Goal: Submit feedback/report problem

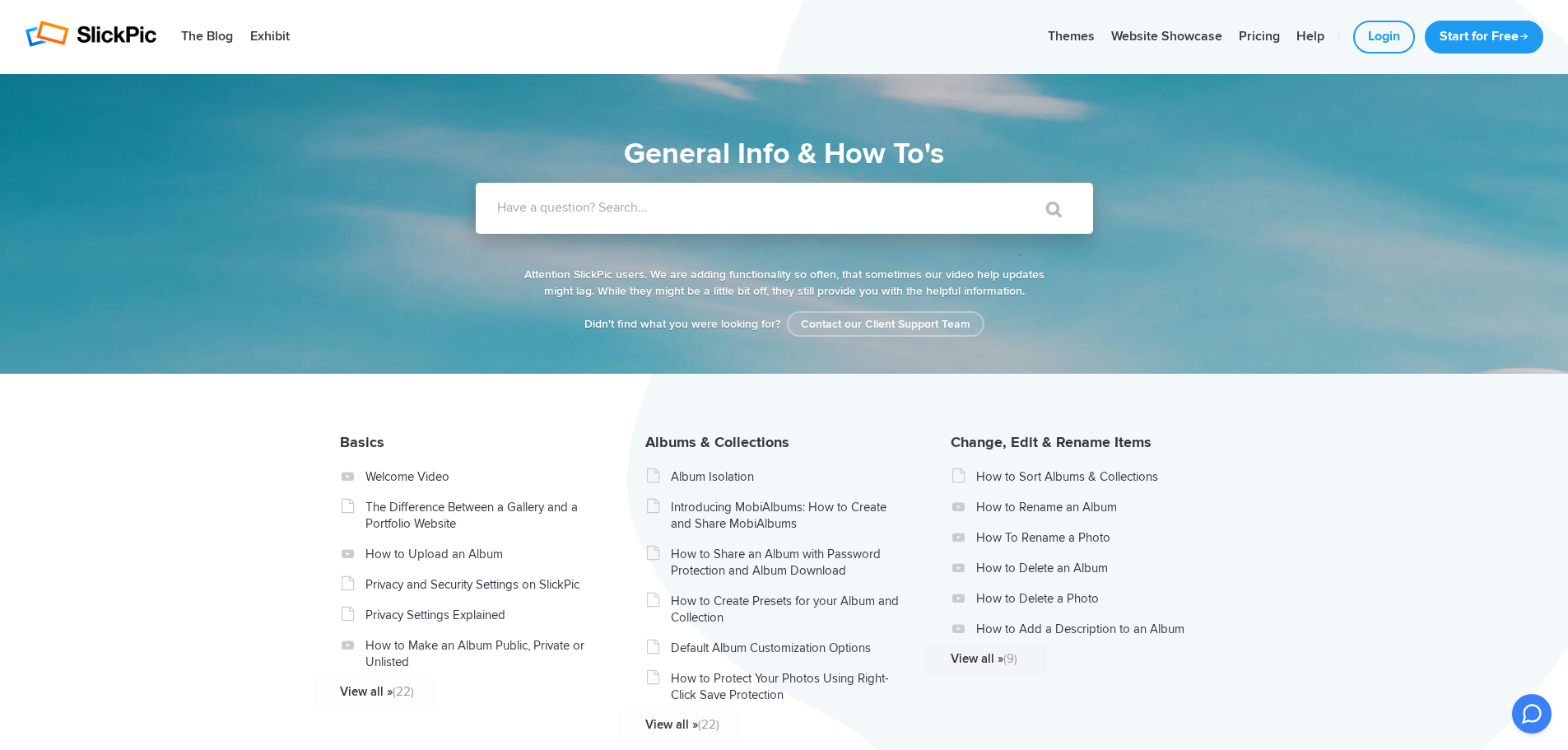
click at [813, 213] on label "Have a question? Search..." at bounding box center [806, 208] width 617 height 17
click at [813, 213] on input "Have a question? Search..." at bounding box center [750, 209] width 550 height 51
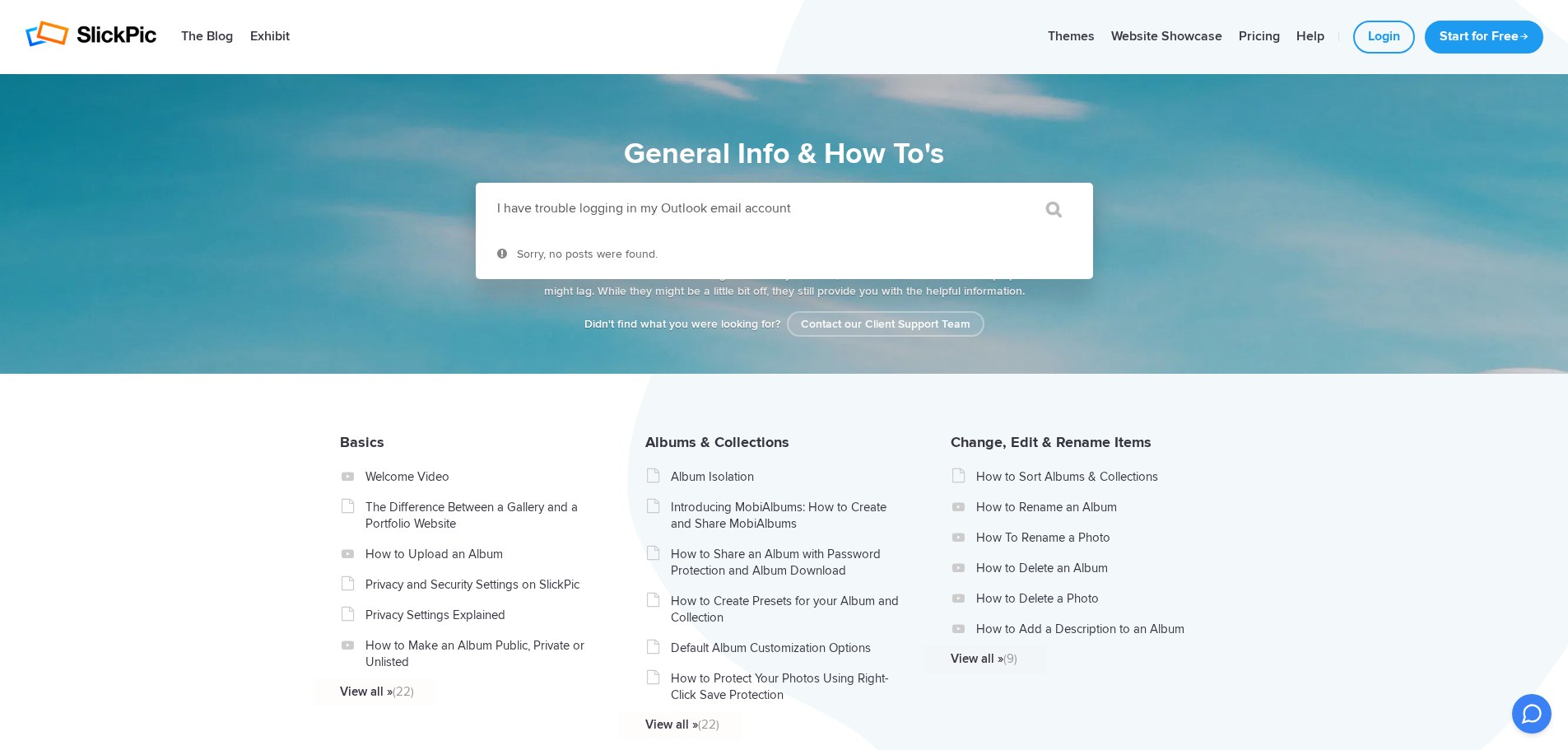
type input "I have trouble logging in my Outlook email account"
click at [1012, 190] on input "" at bounding box center [1047, 209] width 70 height 40
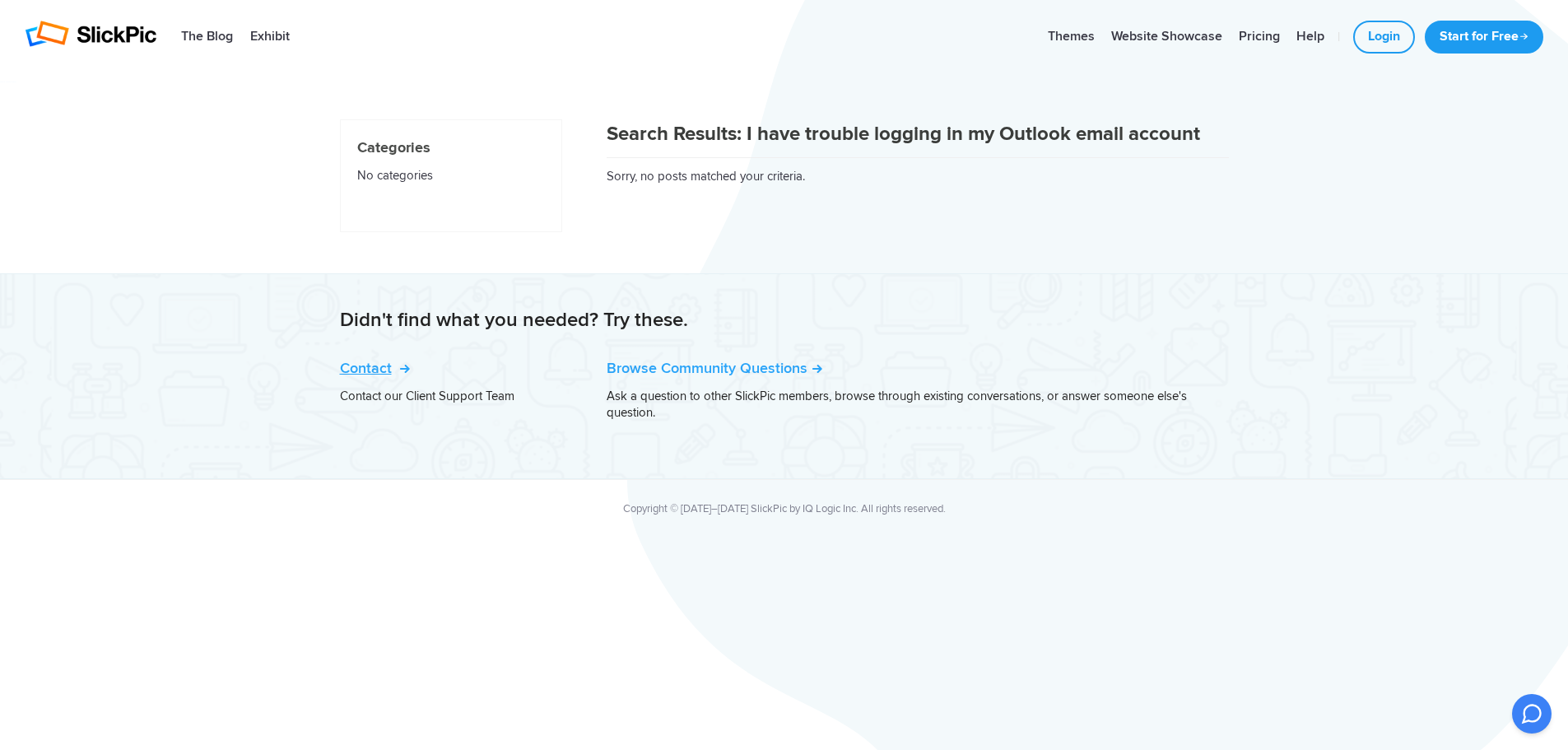
click at [372, 363] on link "Contact" at bounding box center [373, 368] width 67 height 18
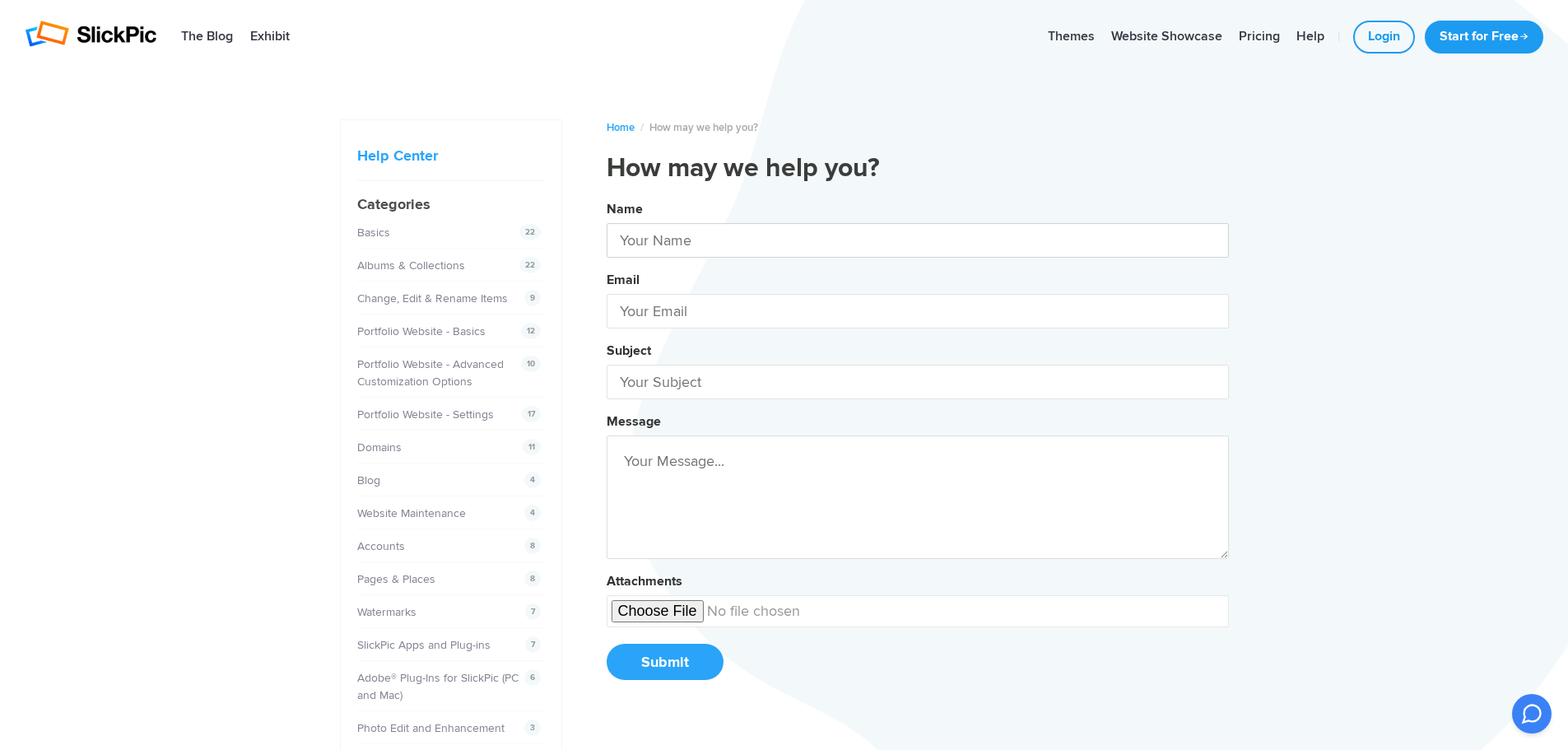
click at [656, 248] on input "text" at bounding box center [918, 241] width 622 height 35
type input "[PERSON_NAME]"
type input "[EMAIL_ADDRESS][DOMAIN_NAME]"
click at [698, 382] on input "text" at bounding box center [918, 382] width 622 height 35
click at [607, 195] on button "Name [PERSON_NAME] Email [EMAIL_ADDRESS][DOMAIN_NAME] Subject Unable Message At…" at bounding box center [918, 446] width 622 height 502
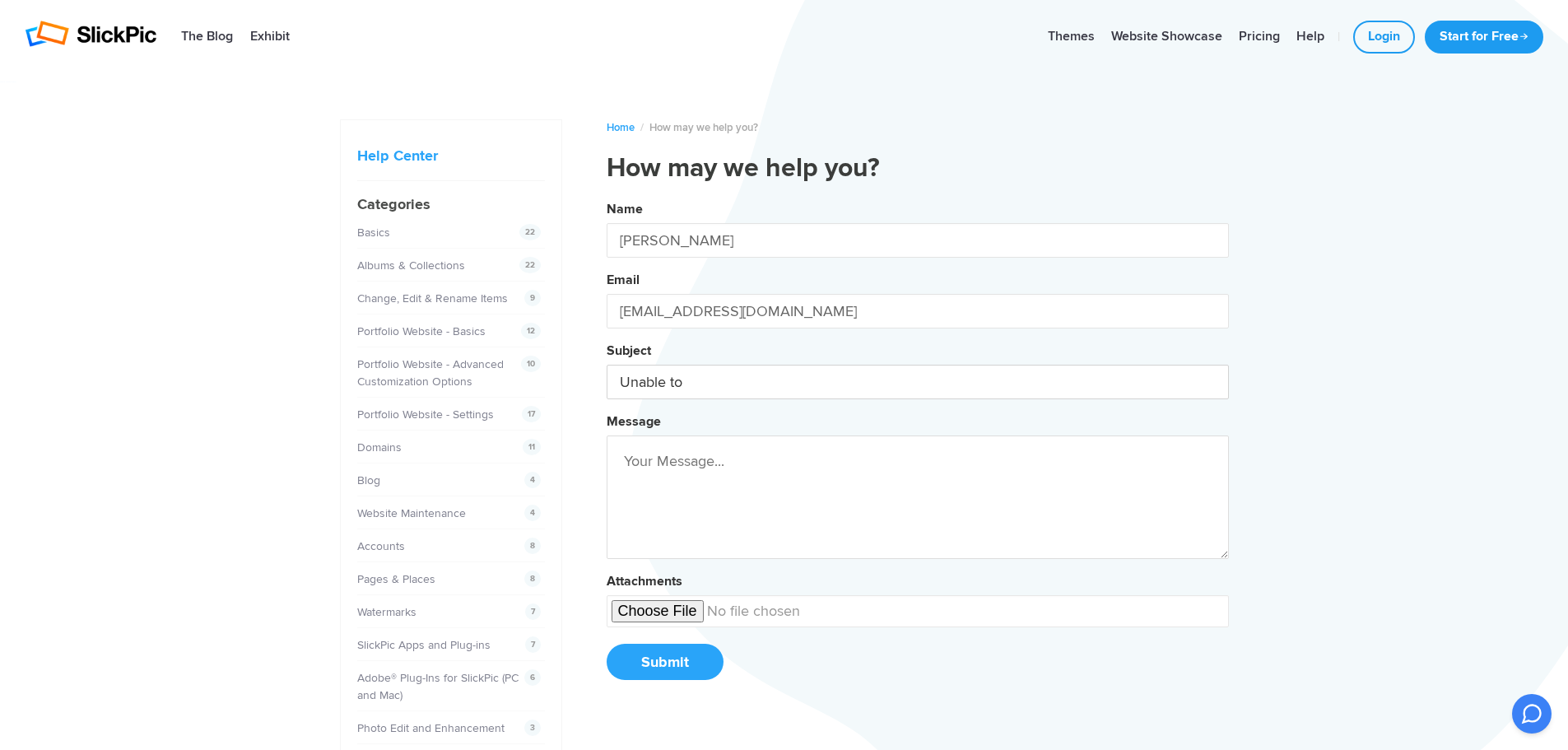
click at [607, 195] on button "Name Erik Maenpaa Email eumaenpaa@gmail.com Subject Unable to Message Attachmen…" at bounding box center [918, 446] width 622 height 502
click at [607, 195] on button "Name Erik Maenpaa Email eumaenpaa@gmail.com Subject Unable to log Message Attac…" at bounding box center [918, 446] width 622 height 502
click at [607, 195] on button "Name Erik Maenpaa Email eumaenpaa@gmail.com Subject Unable to log into Message …" at bounding box center [918, 446] width 622 height 502
click at [607, 195] on button "Name Erik Maenpaa Email eumaenpaa@gmail.com Subject Unable to log into my Messa…" at bounding box center [918, 446] width 622 height 502
click at [607, 195] on button "Name Erik Maenpaa Email eumaenpaa@gmail.com Subject Unable to log into my outlo…" at bounding box center [918, 446] width 622 height 502
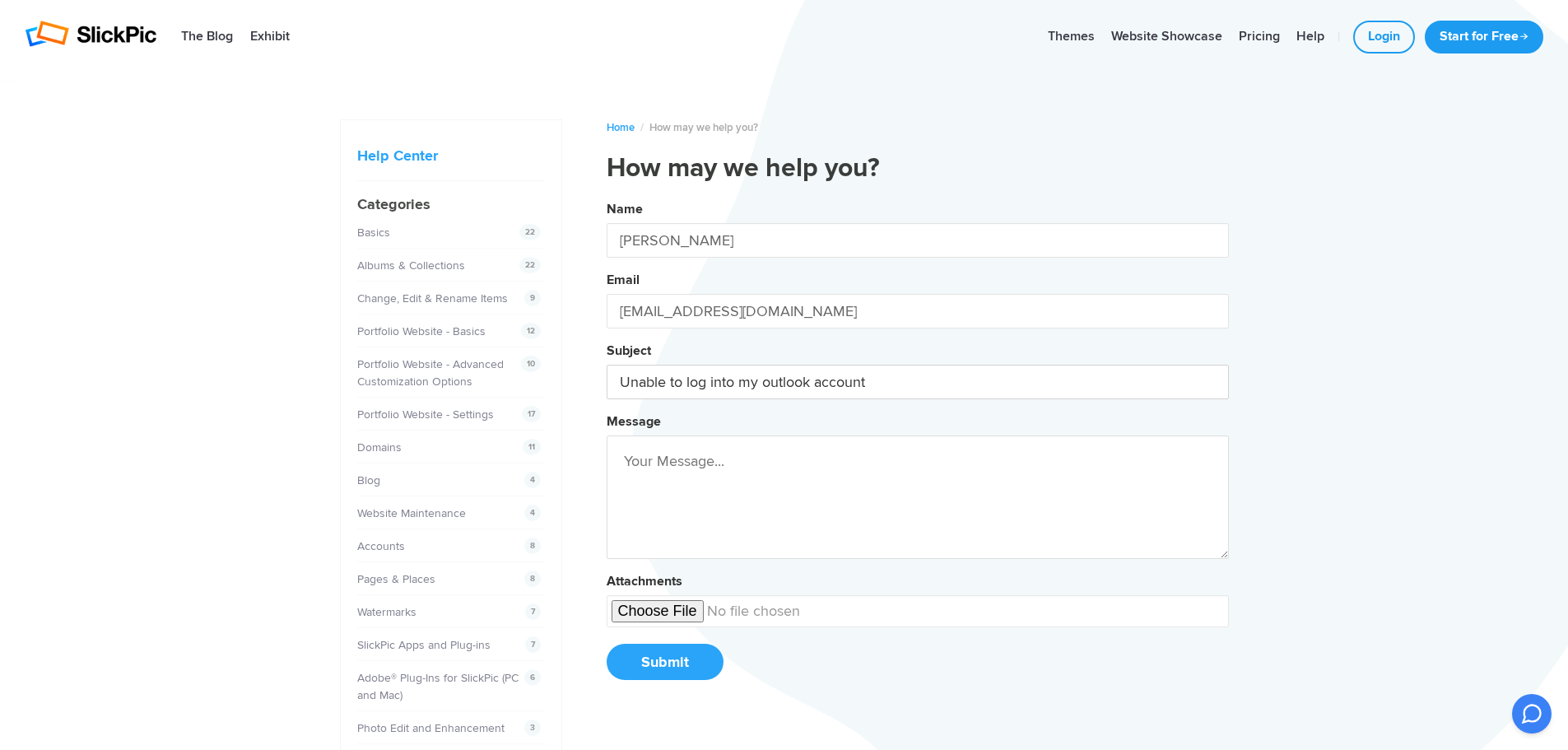
type input "Unable to log into my outlook account"
click at [679, 463] on textarea at bounding box center [918, 497] width 622 height 123
click at [607, 195] on button "Name Erik Maenpaa Email eumaenpaa@gmail.com Subject Unable to log into my outlo…" at bounding box center [918, 446] width 622 height 502
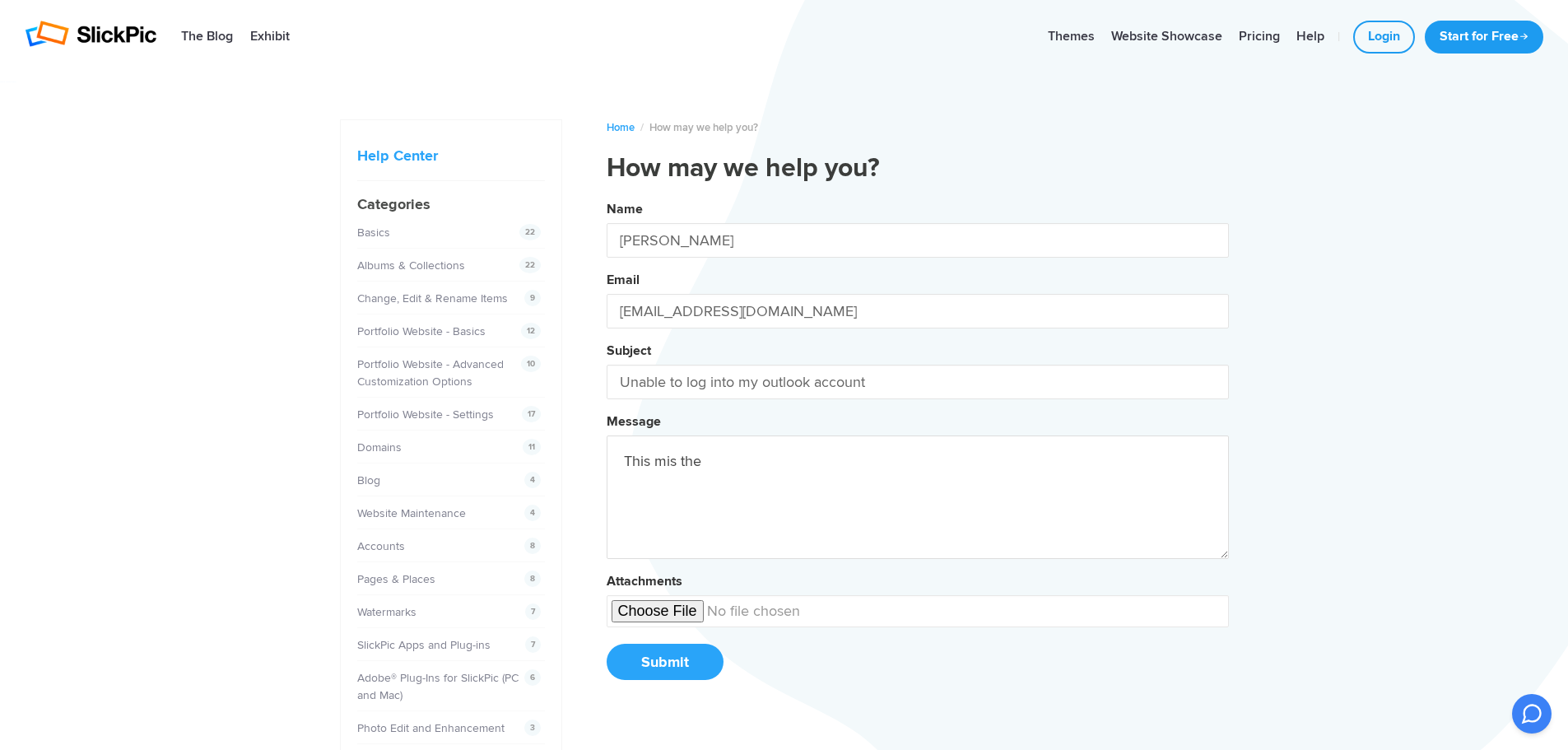
click at [607, 195] on button "Name Erik Maenpaa Email eumaenpaa@gmail.com Subject Unable to log into my outlo…" at bounding box center [918, 446] width 622 height 502
paste textarea "UTC Date: 2025-10-02T18:04:33.704Z Client Id: 88E477D22B58445C9E4E891AF8CC0EE7 …"
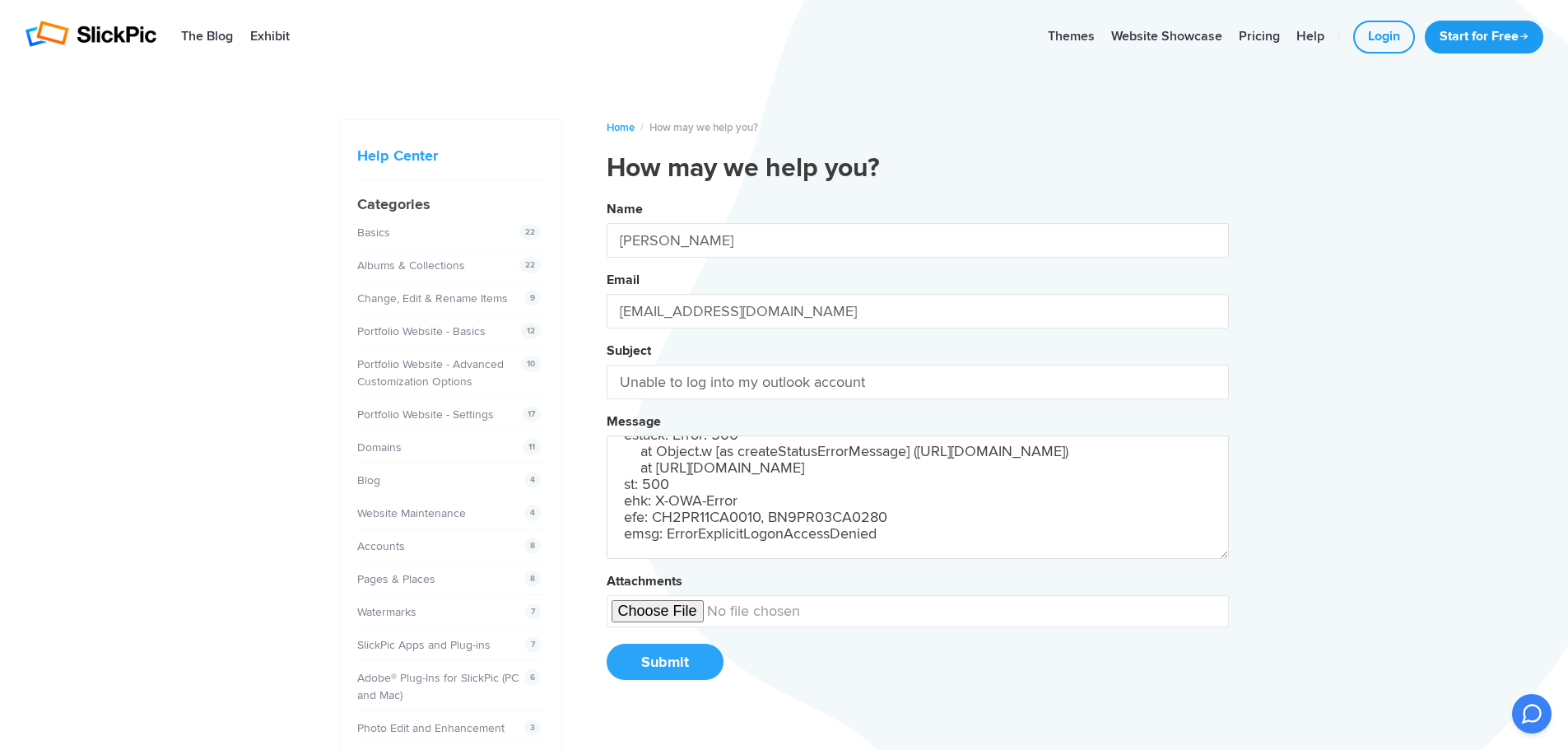
scroll to position [257, 0]
type textarea "This mis the error message. UTC Date: 2025-10-02T18:04:33.704Z Client Id: 88E47…"
click at [658, 651] on button "Submit" at bounding box center [664, 662] width 117 height 36
